Goal: Check status: Check status

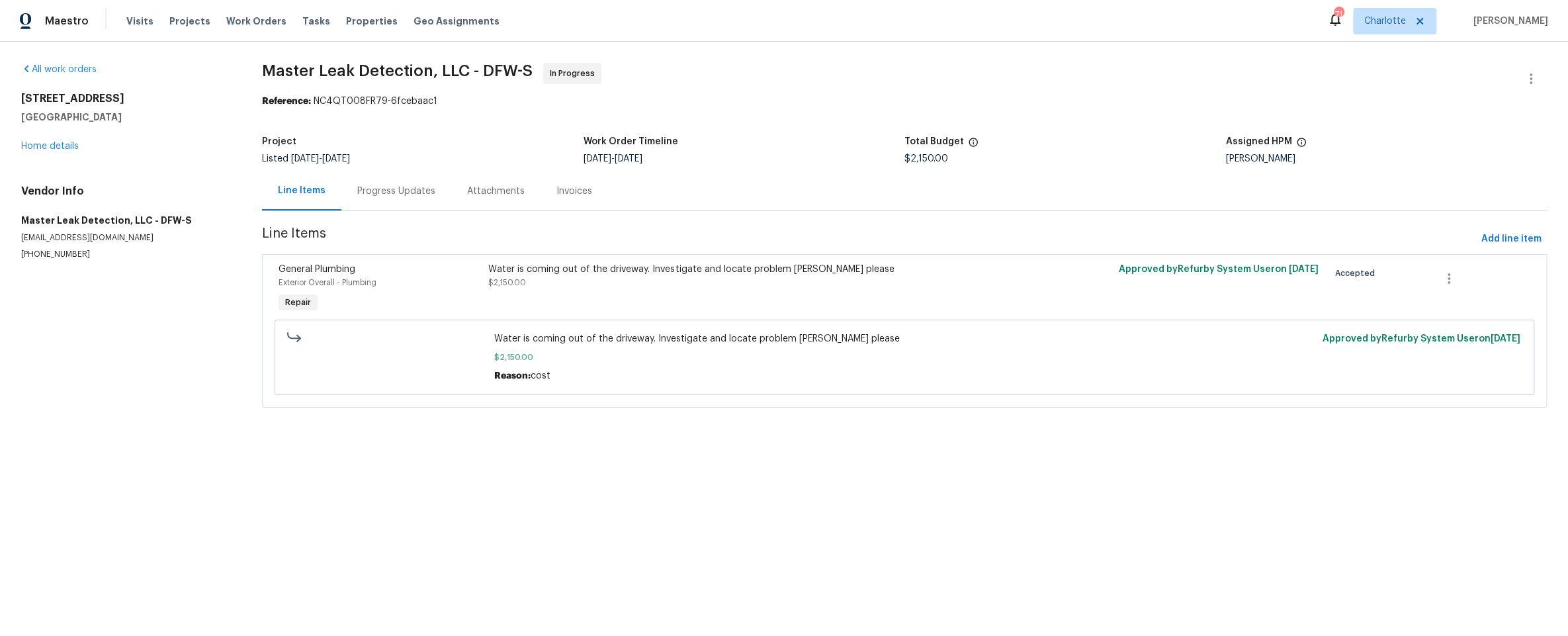
click at [547, 187] on div "Invoices" at bounding box center [574, 191] width 67 height 39
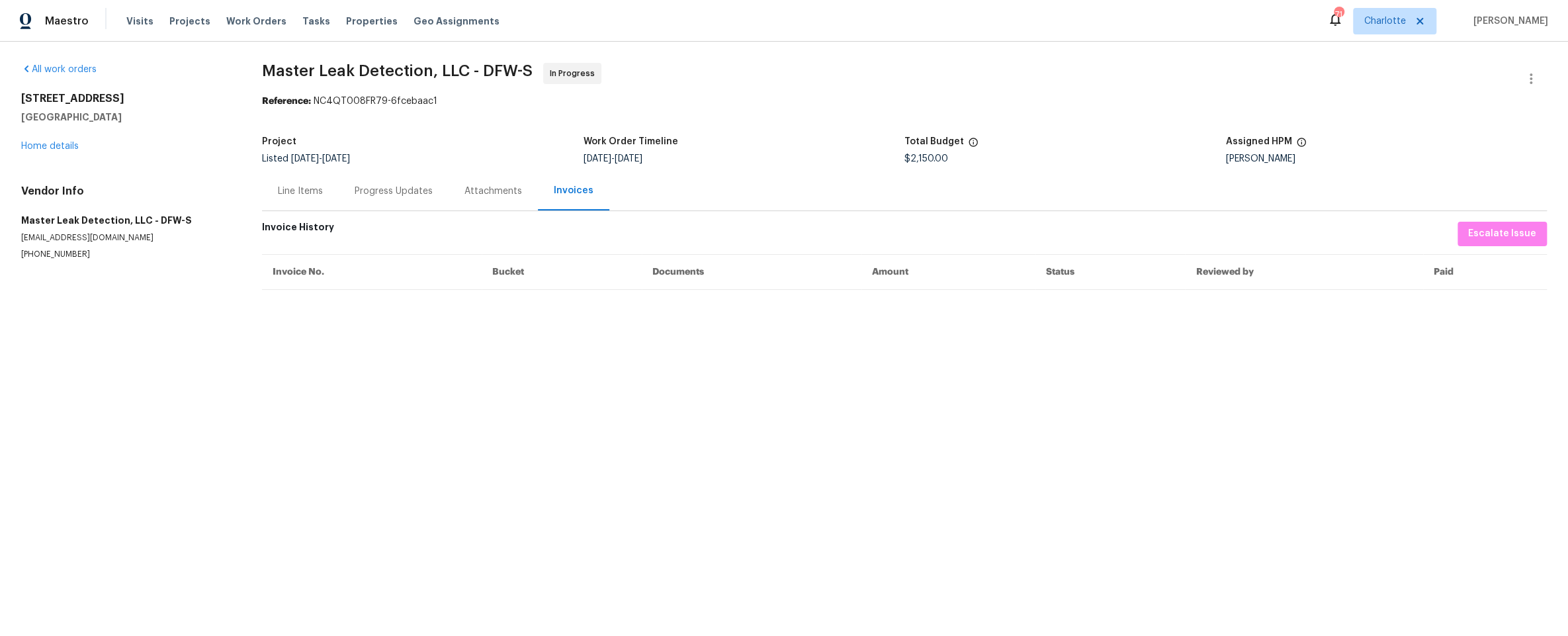
click at [467, 189] on div "Attachments" at bounding box center [493, 192] width 57 height 14
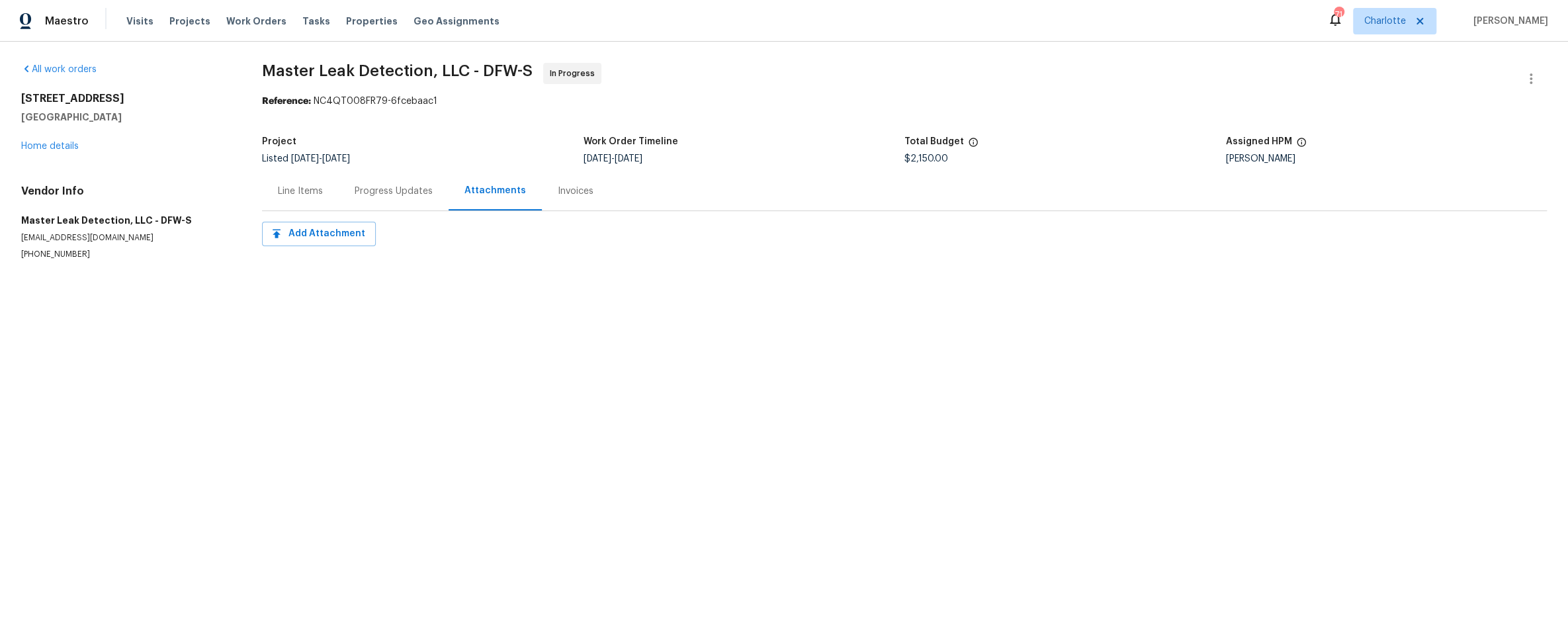
click at [362, 188] on div "Progress Updates" at bounding box center [393, 192] width 78 height 14
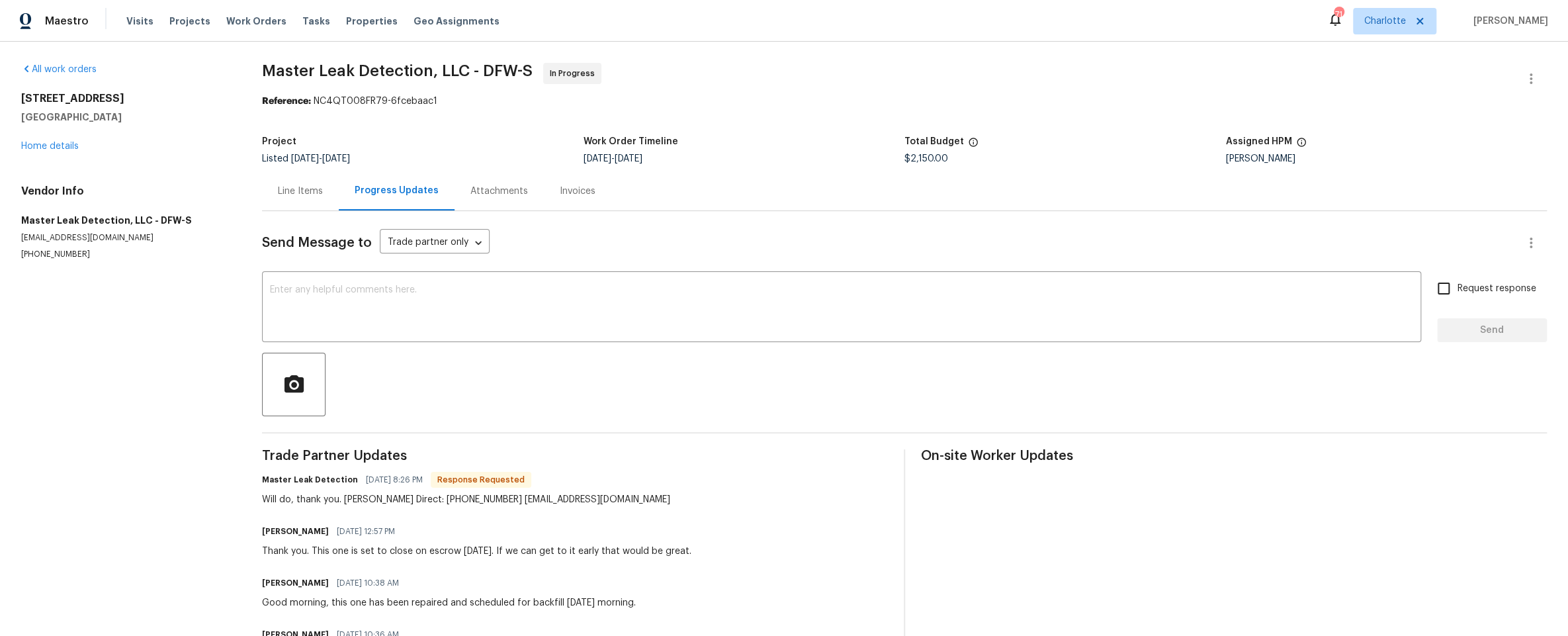
click at [291, 193] on div "Line Items" at bounding box center [300, 192] width 45 height 14
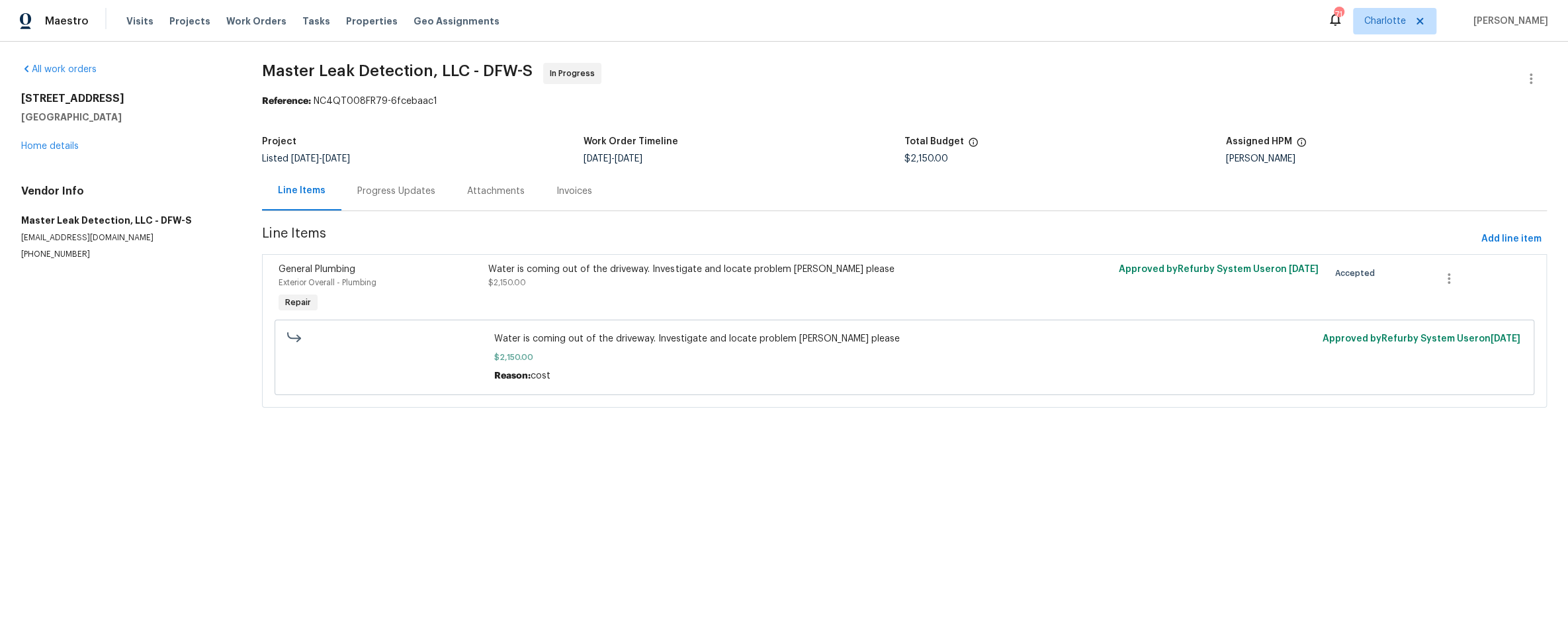
click at [393, 196] on div "Progress Updates" at bounding box center [396, 192] width 78 height 14
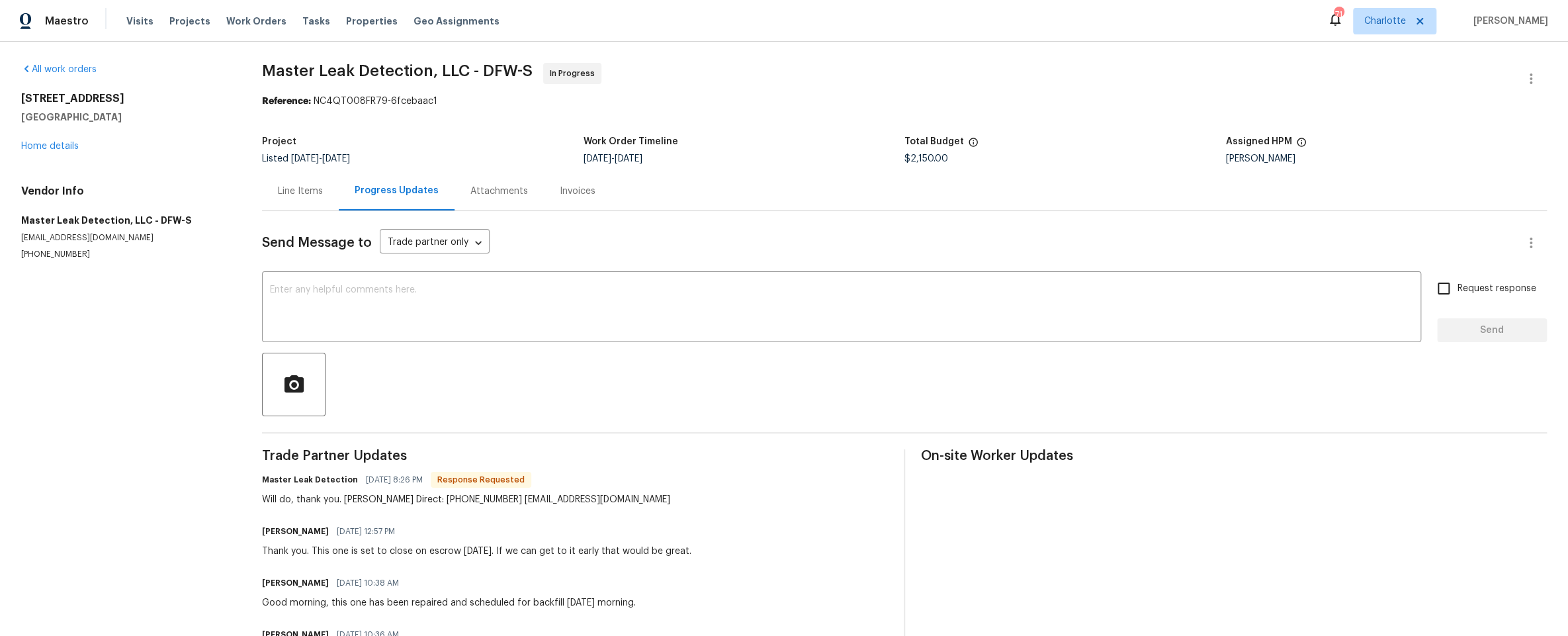
click at [312, 196] on div "Line Items" at bounding box center [300, 192] width 45 height 14
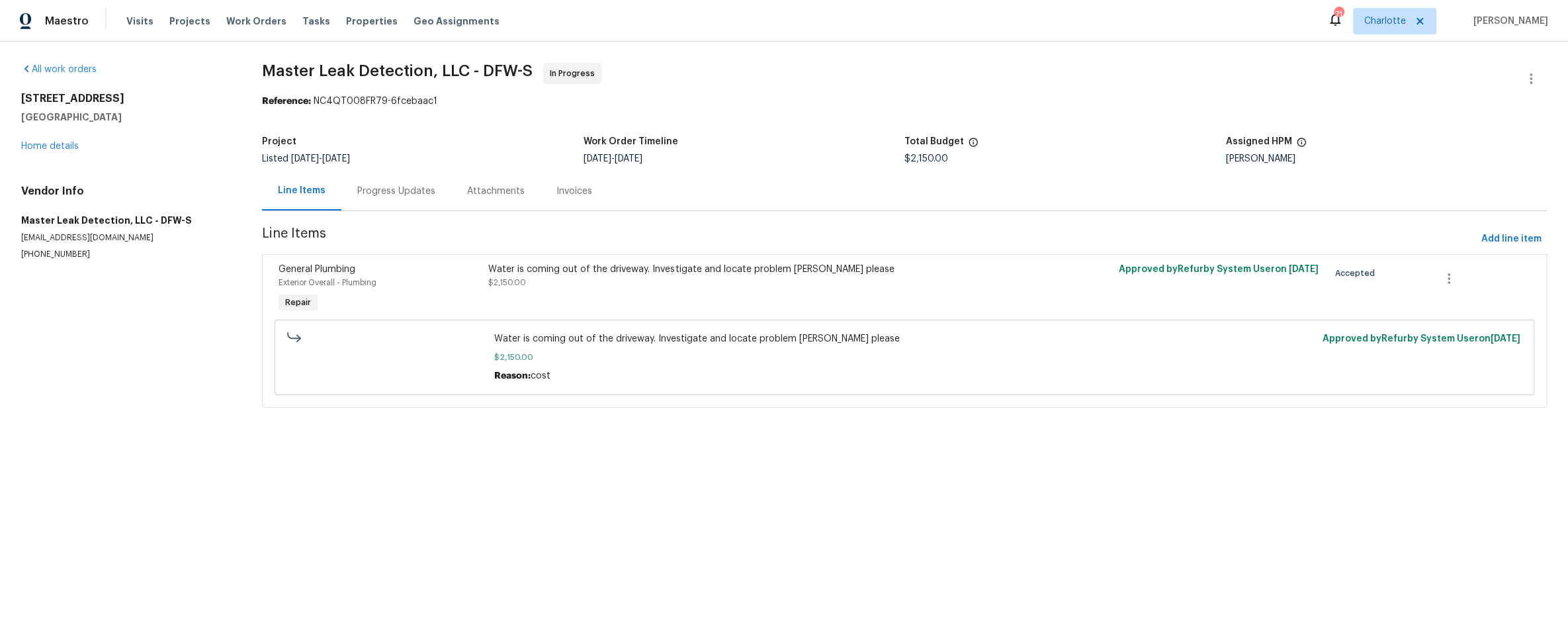
click at [402, 193] on div "Progress Updates" at bounding box center [396, 192] width 78 height 14
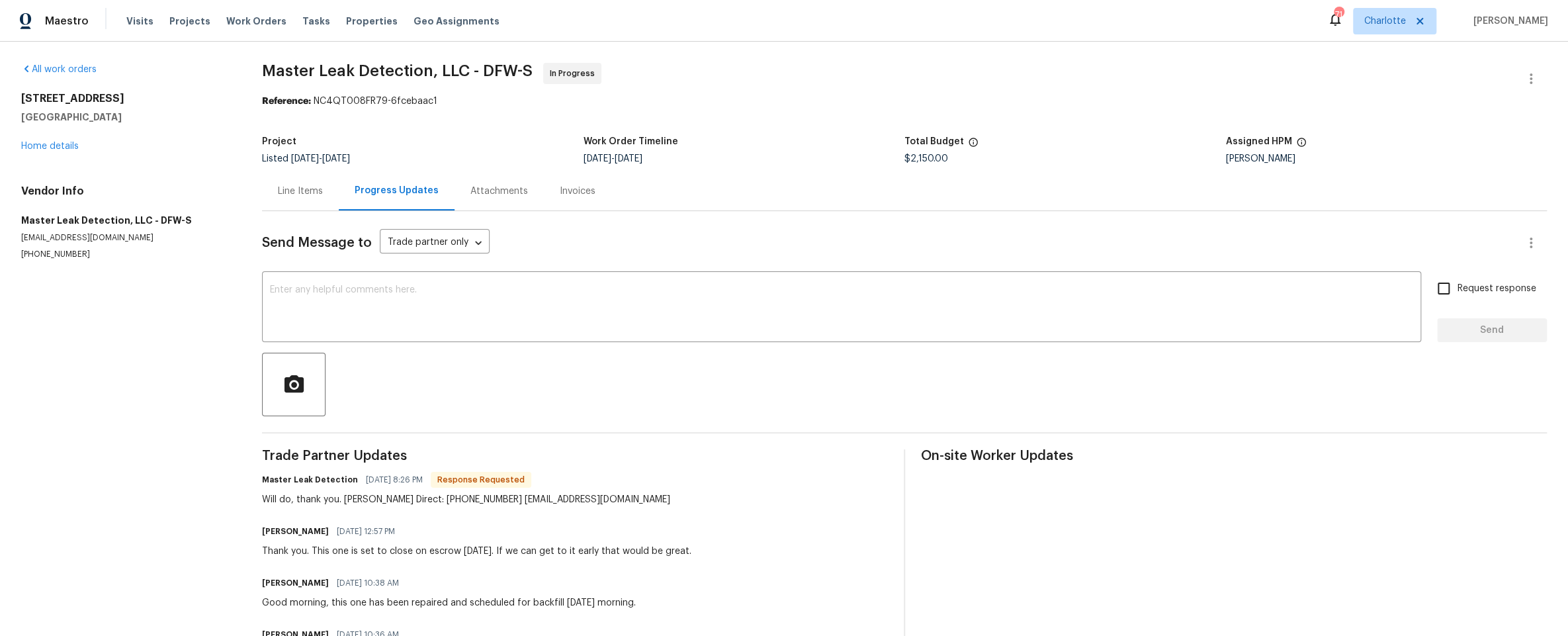
scroll to position [2, 0]
